Goal: Transaction & Acquisition: Purchase product/service

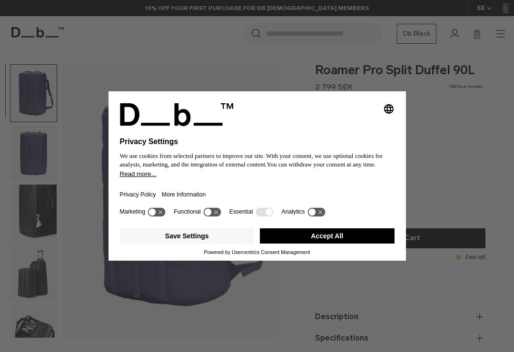
click at [390, 110] on icon "Select language" at bounding box center [388, 108] width 11 height 11
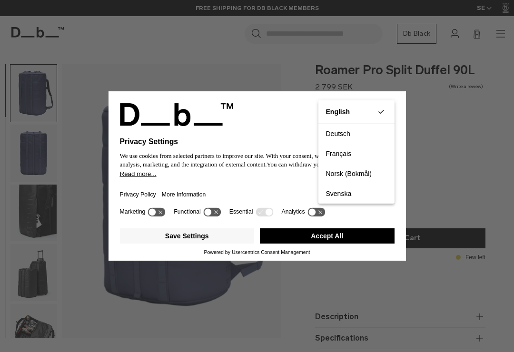
click at [339, 199] on button "Svenska" at bounding box center [356, 194] width 76 height 20
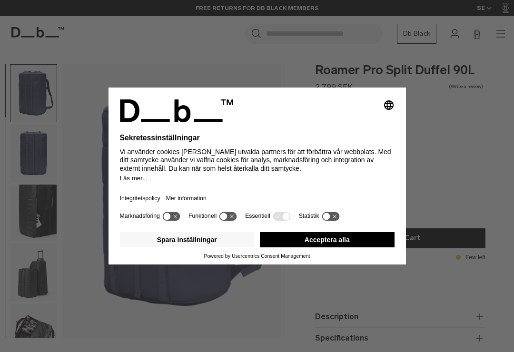
click at [386, 109] on icon "Välj språk" at bounding box center [388, 104] width 11 height 11
